Goal: Task Accomplishment & Management: Use online tool/utility

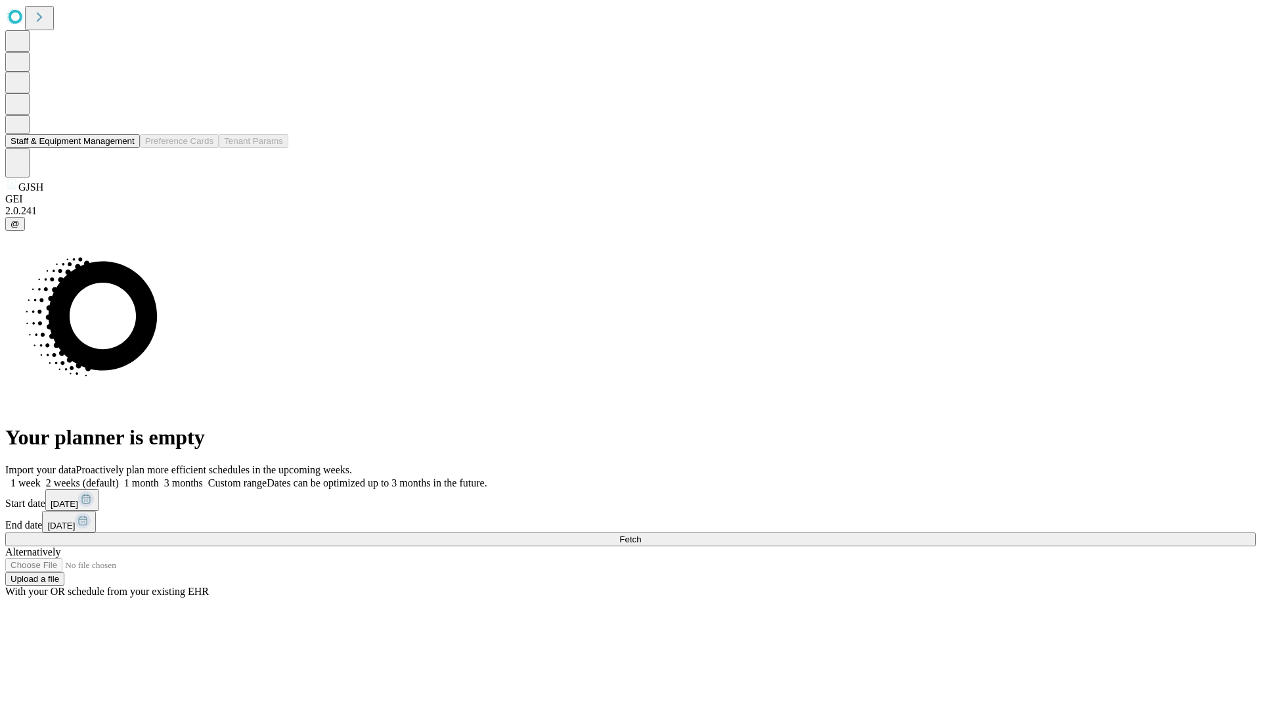
click at [125, 148] on button "Staff & Equipment Management" at bounding box center [72, 141] width 135 height 14
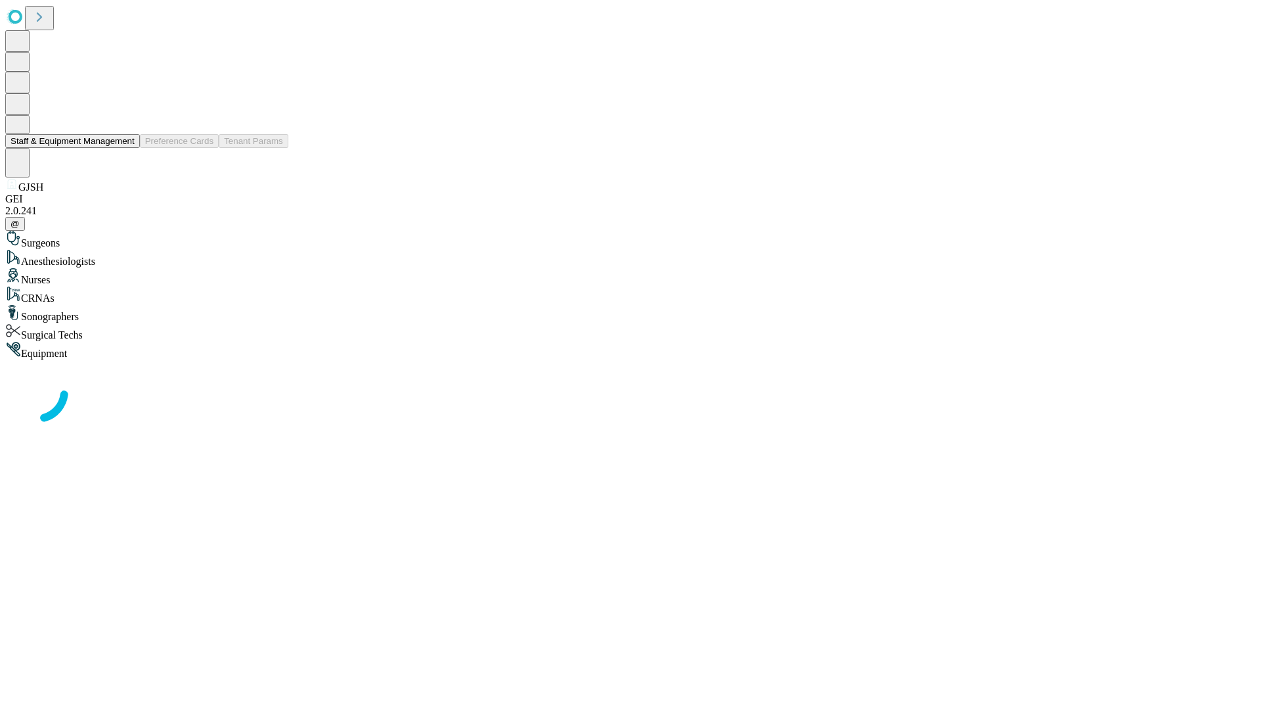
click at [125, 148] on button "Staff & Equipment Management" at bounding box center [72, 141] width 135 height 14
